Goal: Task Accomplishment & Management: Manage account settings

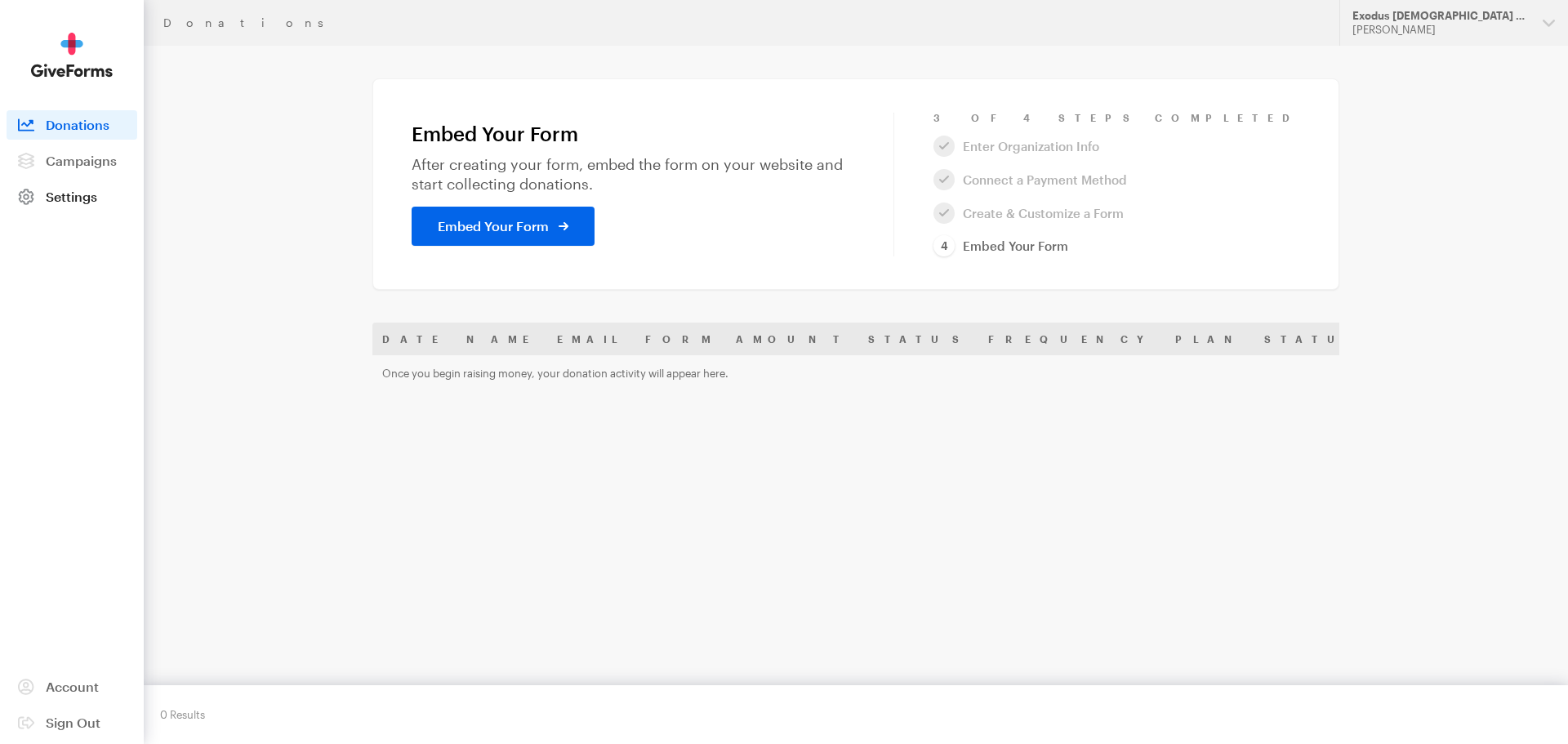
click at [74, 199] on span "Settings" at bounding box center [71, 196] width 51 height 15
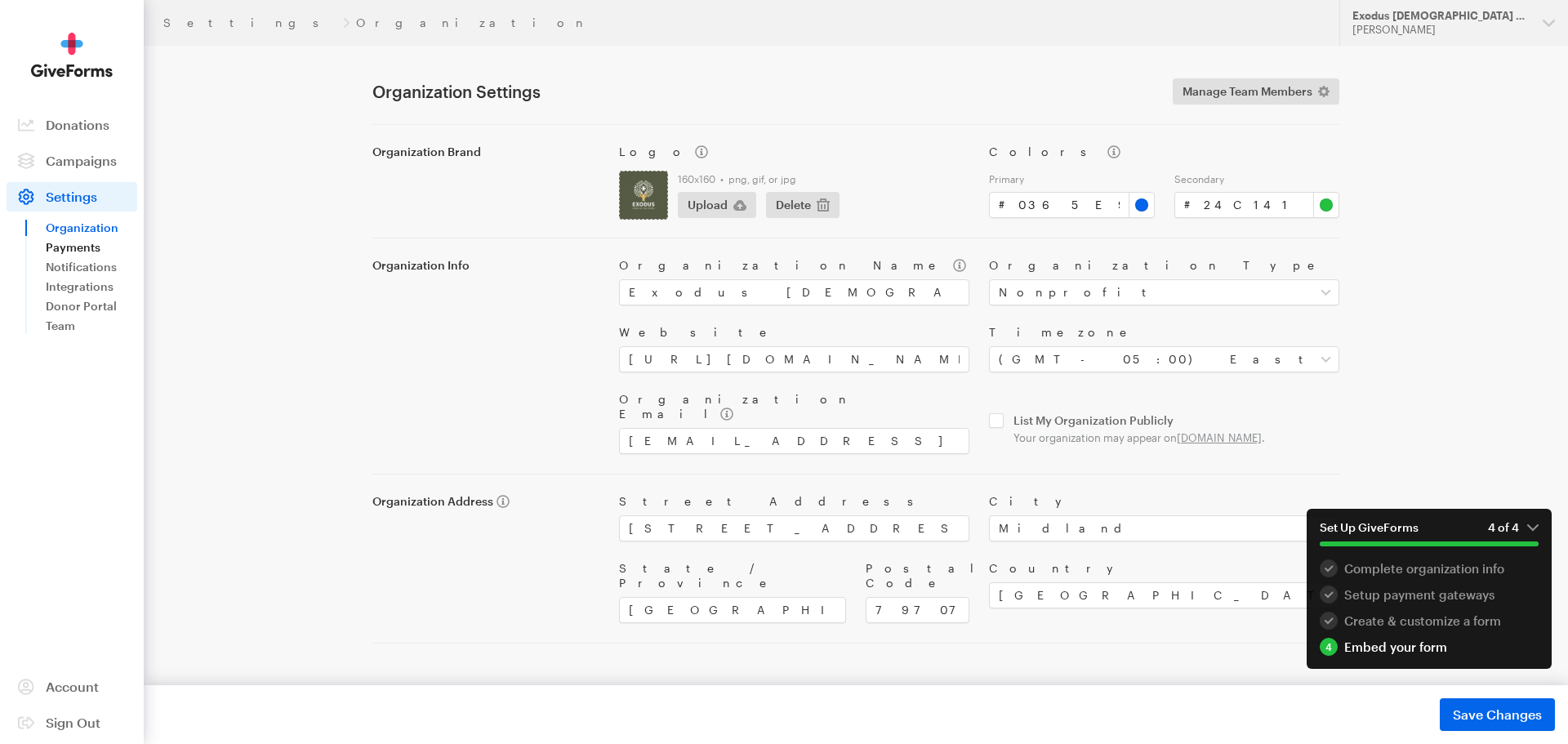
click at [59, 248] on link "Payments" at bounding box center [91, 248] width 91 height 20
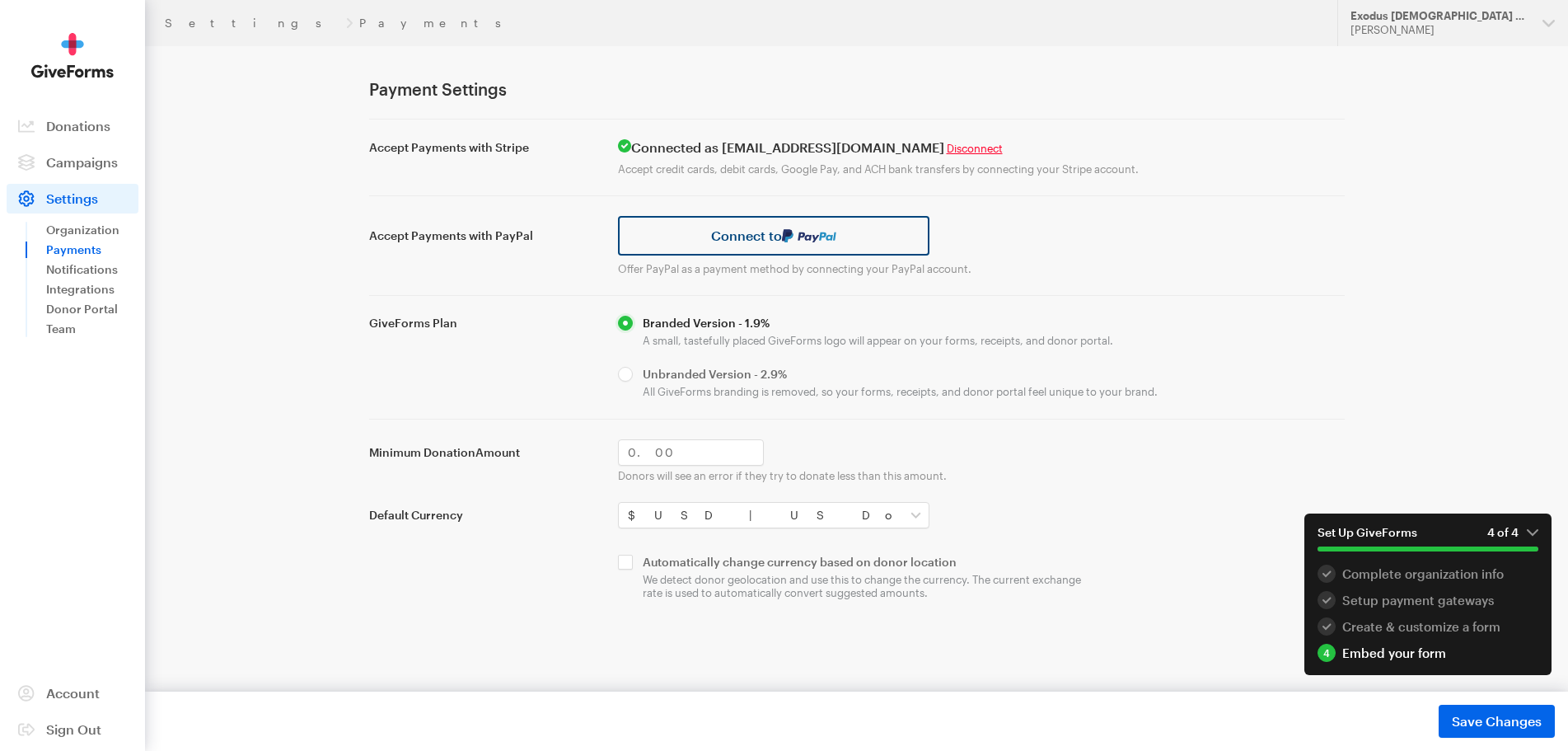
click at [722, 241] on link "Connect to" at bounding box center [774, 235] width 312 height 40
